Goal: Navigation & Orientation: Find specific page/section

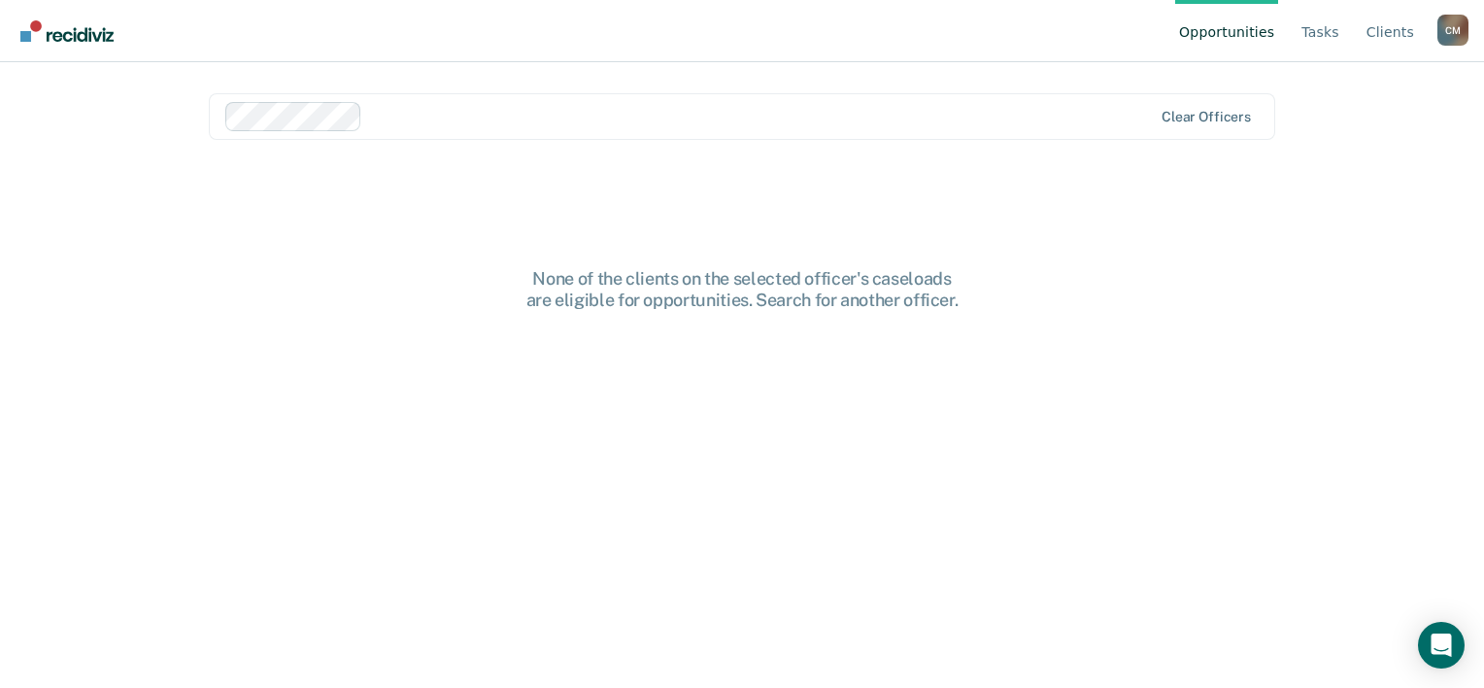
click at [1241, 25] on link "Opportunities" at bounding box center [1226, 31] width 103 height 62
click at [1325, 35] on link "Tasks" at bounding box center [1321, 31] width 46 height 62
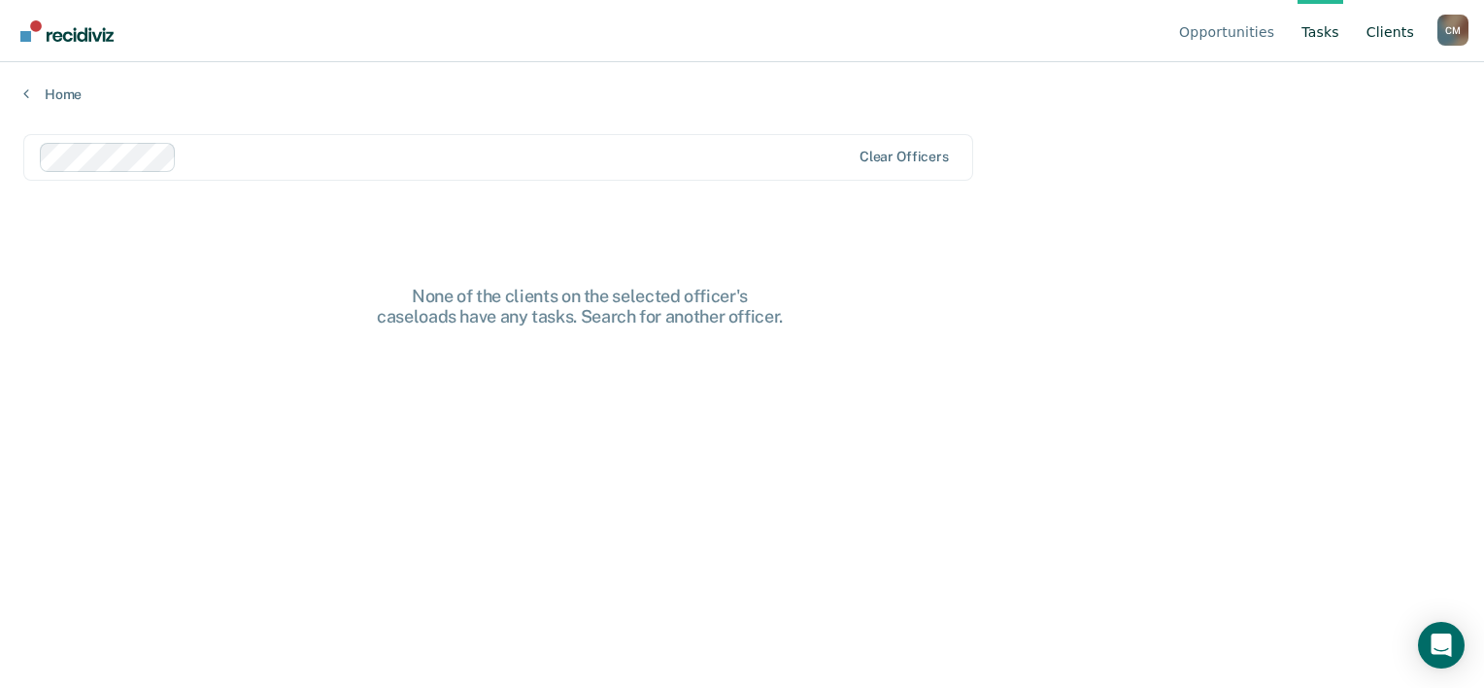
click at [1395, 29] on link "Client s" at bounding box center [1390, 31] width 55 height 62
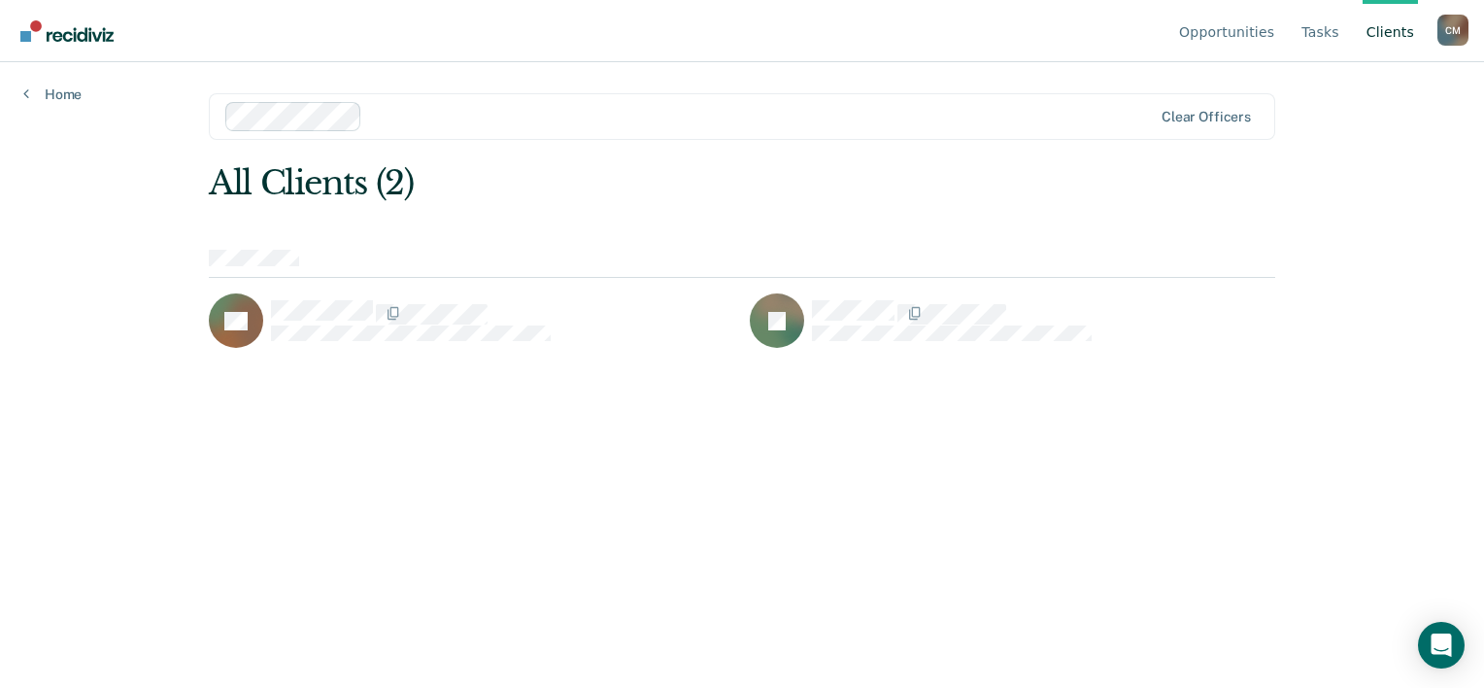
click at [1449, 32] on div "C M" at bounding box center [1452, 30] width 31 height 31
click at [1348, 154] on link "Log Out" at bounding box center [1374, 153] width 125 height 17
